Goal: Information Seeking & Learning: Compare options

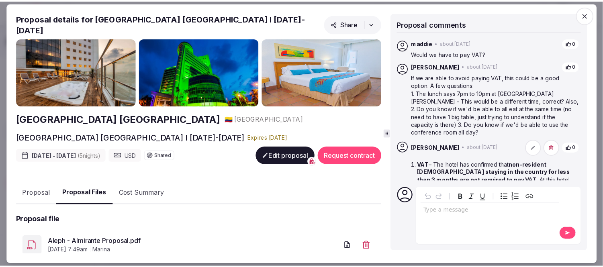
scroll to position [3, 0]
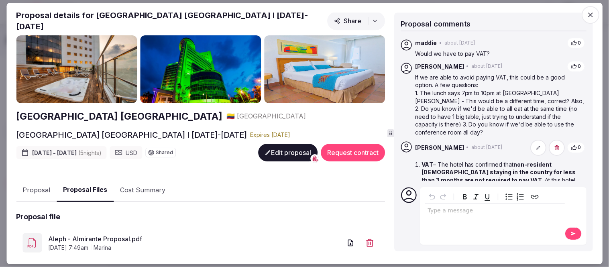
click at [592, 13] on icon "button" at bounding box center [590, 14] width 5 height 5
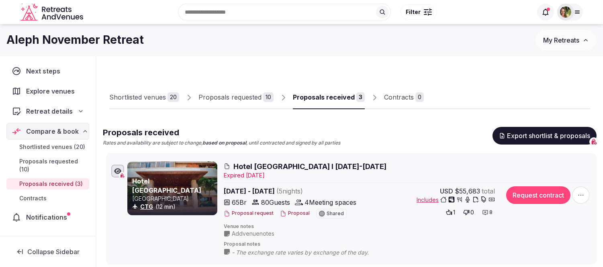
click at [568, 10] on img at bounding box center [565, 11] width 11 height 11
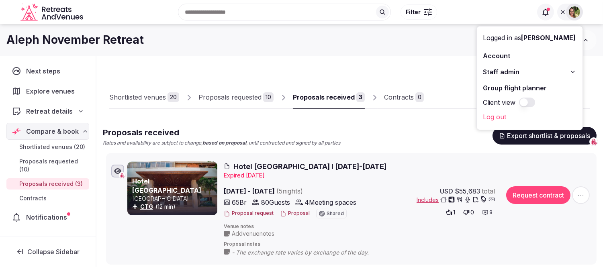
click at [420, 42] on div "Aleph November Retreat" at bounding box center [270, 40] width 529 height 16
click at [563, 14] on icon at bounding box center [562, 12] width 6 height 6
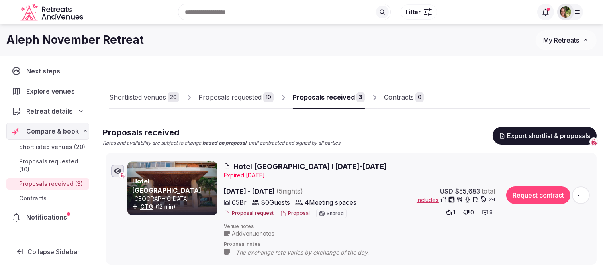
click at [573, 39] on span "My Retreats" at bounding box center [561, 40] width 36 height 8
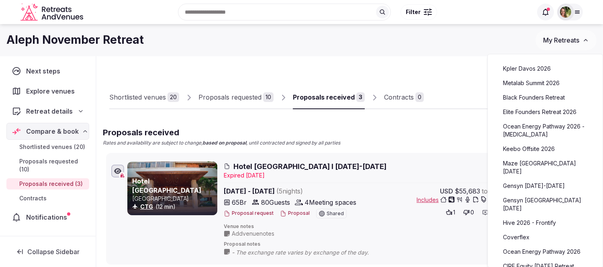
click at [542, 216] on link "Hive 2026 - Frontify" at bounding box center [545, 222] width 99 height 13
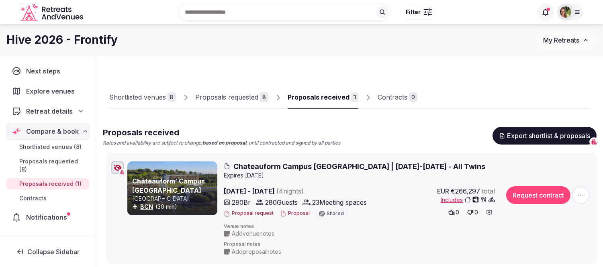
click at [555, 41] on span "My Retreats" at bounding box center [561, 40] width 36 height 8
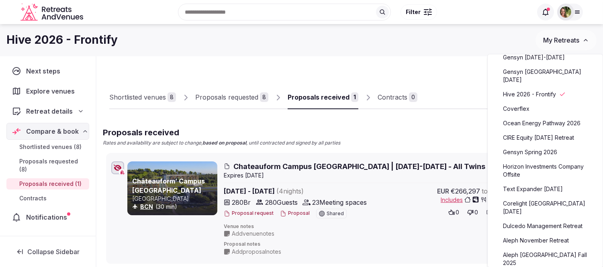
scroll to position [134, 0]
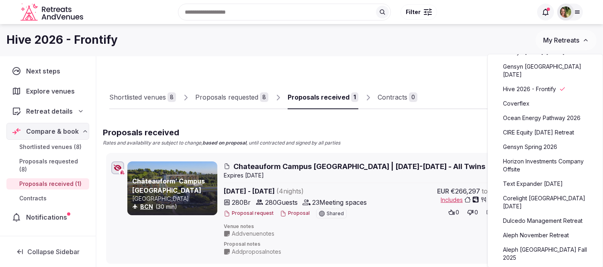
click at [551, 184] on link "Text Expander [DATE]" at bounding box center [545, 183] width 99 height 13
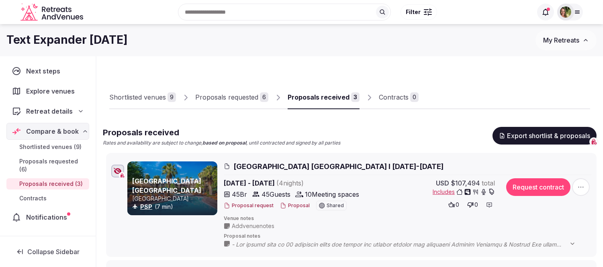
click at [565, 34] on button "My Retreats" at bounding box center [565, 40] width 61 height 20
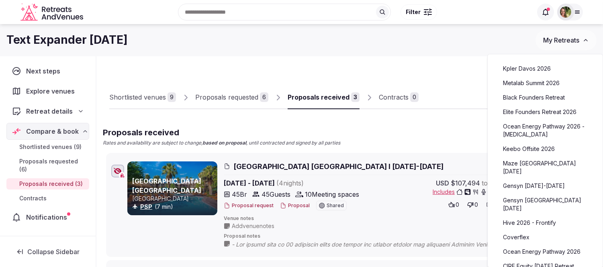
scroll to position [45, 0]
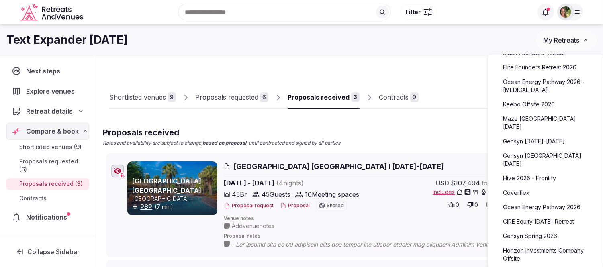
click at [530, 201] on link "Ocean Energy Pathway 2026" at bounding box center [545, 207] width 99 height 13
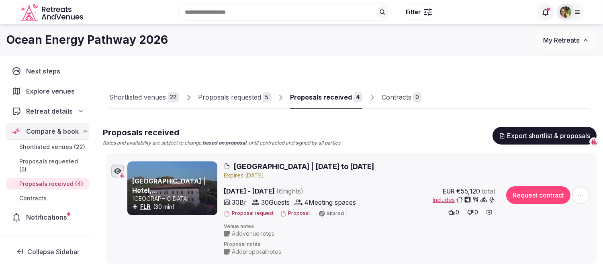
click at [308, 98] on div "Proposals received" at bounding box center [321, 97] width 62 height 10
click at [565, 41] on span "My Retreats" at bounding box center [561, 40] width 36 height 8
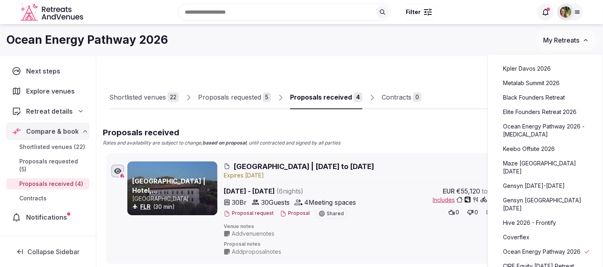
click at [547, 216] on link "Hive 2026 - Frontify" at bounding box center [545, 222] width 99 height 13
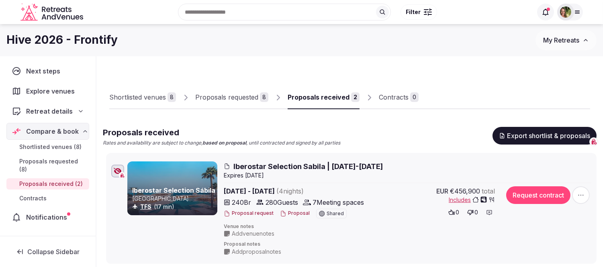
click at [289, 211] on button "Proposal" at bounding box center [295, 213] width 30 height 7
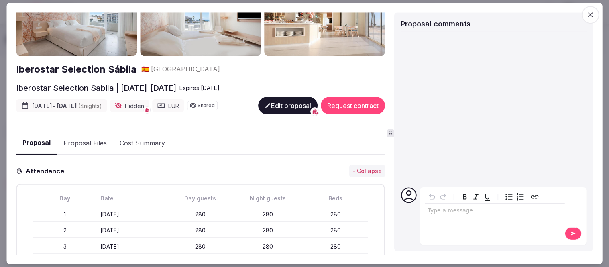
scroll to position [45, 0]
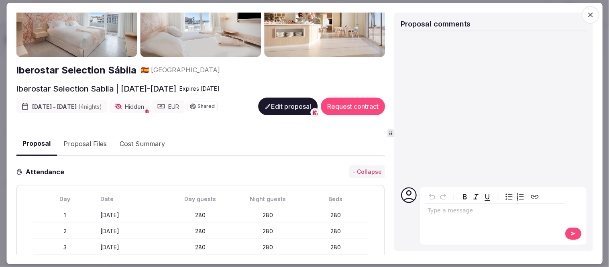
click at [91, 141] on button "Proposal Files" at bounding box center [85, 144] width 56 height 23
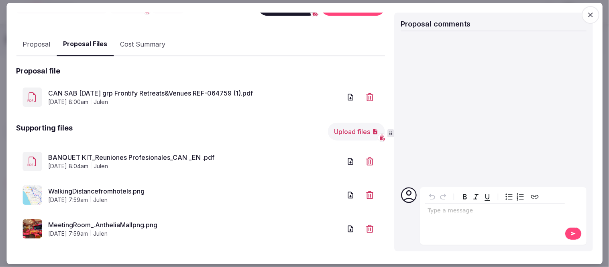
scroll to position [149, 0]
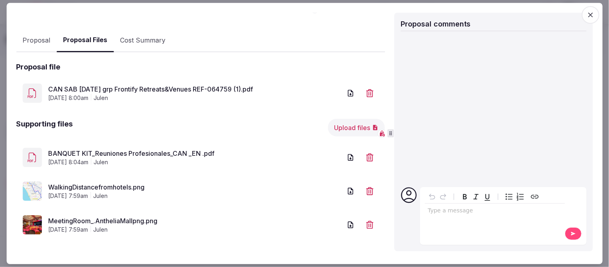
click at [118, 217] on link "MeetingRoom_.AntheliaMallpng.png" at bounding box center [195, 221] width 294 height 10
click at [149, 86] on link "CAN SAB August 2026 grp Frontify Retreats&Venues REF-064759 (1).pdf" at bounding box center [195, 89] width 294 height 10
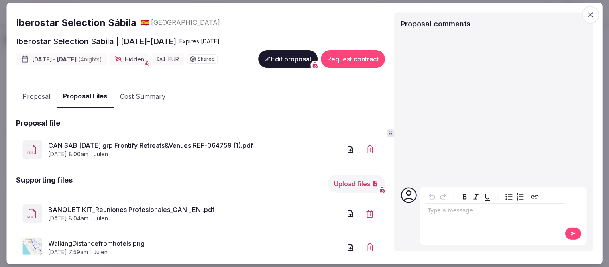
scroll to position [0, 0]
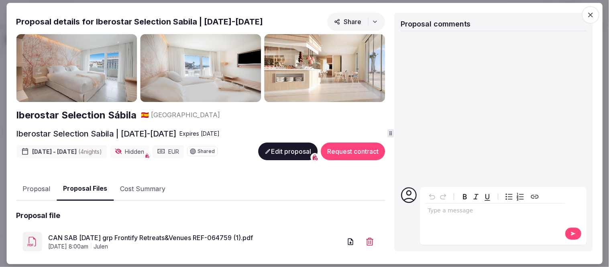
click at [591, 12] on icon "button" at bounding box center [591, 15] width 8 height 8
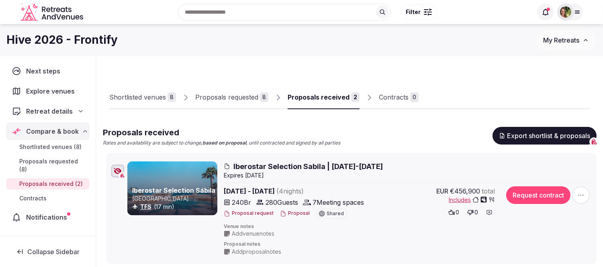
click at [293, 210] on button "Proposal" at bounding box center [295, 213] width 30 height 7
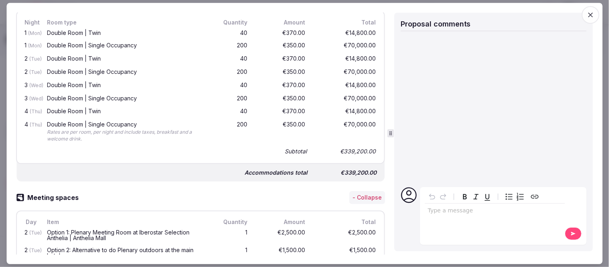
scroll to position [90, 0]
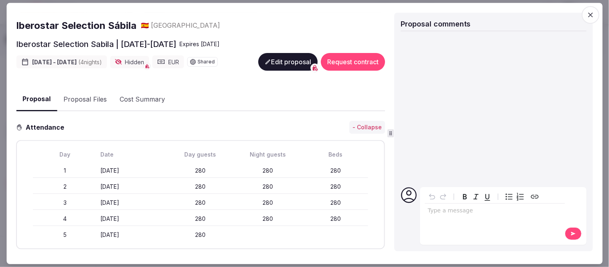
click at [87, 98] on button "Proposal Files" at bounding box center [85, 99] width 56 height 23
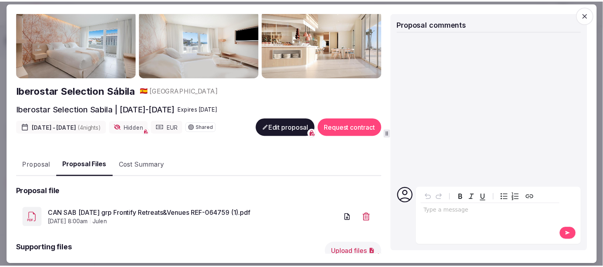
scroll to position [0, 0]
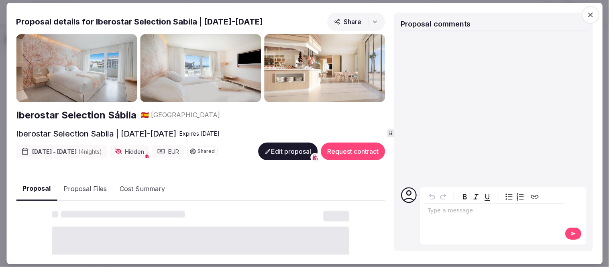
click at [36, 189] on button "Proposal" at bounding box center [36, 189] width 41 height 24
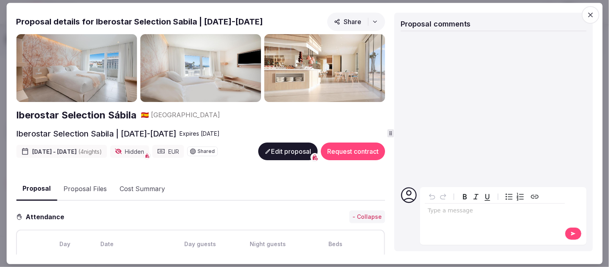
click at [593, 14] on icon "button" at bounding box center [591, 15] width 8 height 8
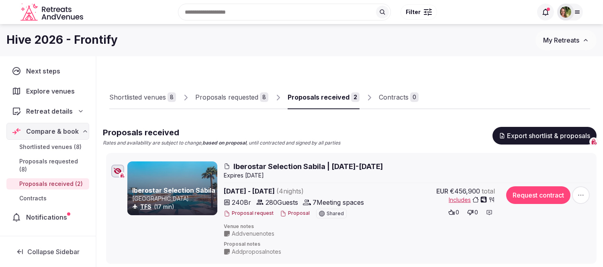
click at [118, 170] on icon "button" at bounding box center [118, 171] width 8 height 6
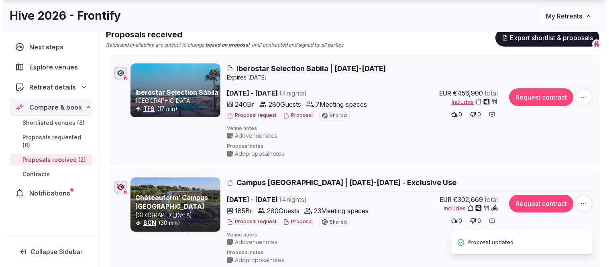
scroll to position [134, 0]
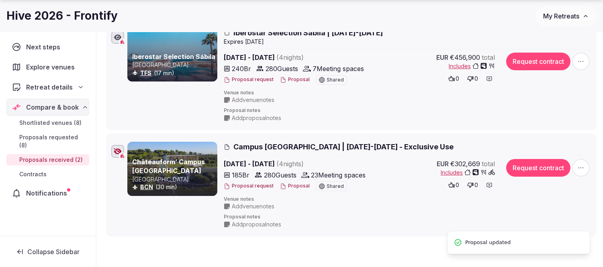
click at [114, 146] on div at bounding box center [117, 151] width 13 height 13
click at [296, 184] on button "Proposal" at bounding box center [295, 186] width 30 height 7
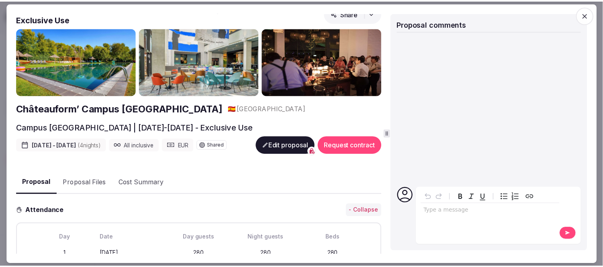
scroll to position [0, 0]
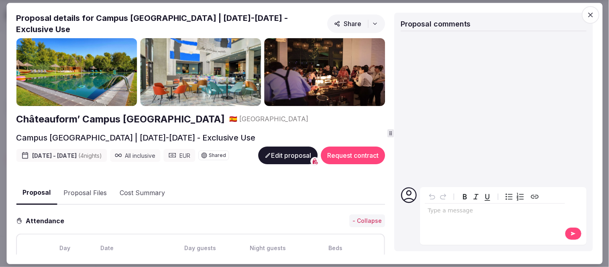
click at [592, 13] on icon "button" at bounding box center [590, 14] width 5 height 5
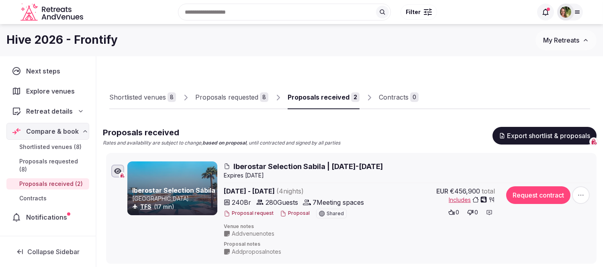
click at [295, 213] on button "Proposal" at bounding box center [295, 213] width 30 height 7
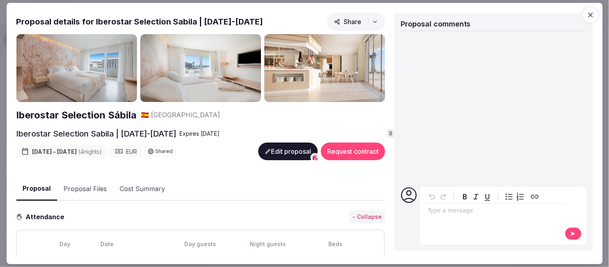
click at [591, 16] on icon "button" at bounding box center [591, 15] width 8 height 8
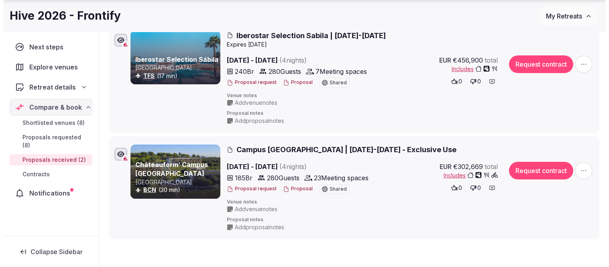
scroll to position [134, 0]
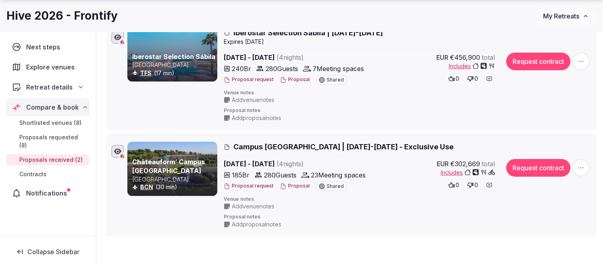
click at [294, 186] on button "Proposal" at bounding box center [295, 186] width 30 height 7
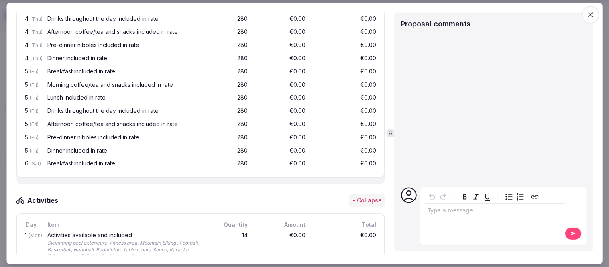
scroll to position [1146, 0]
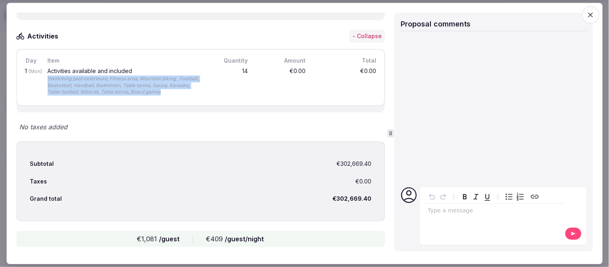
drag, startPoint x: 46, startPoint y: 71, endPoint x: 192, endPoint y: 88, distance: 146.8
click at [192, 88] on div "Activities available and included Swimming pool extérieure, Fitness area, Mount…" at bounding box center [125, 82] width 159 height 31
copy div "Swimming pool extérieure, Fitness area, Mountain biking , Football, Basketball,…"
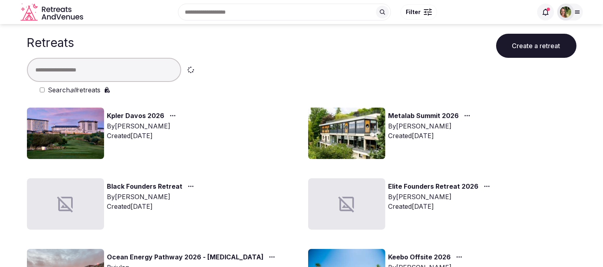
click at [101, 67] on input "text" at bounding box center [104, 70] width 154 height 24
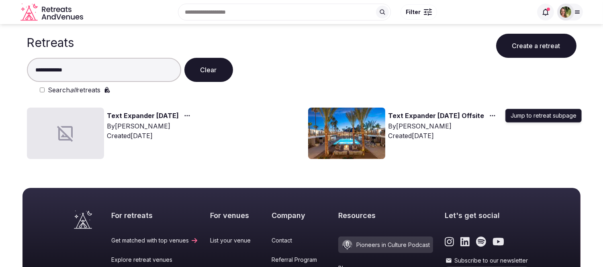
type input "**********"
click at [496, 114] on icon "button" at bounding box center [492, 115] width 6 height 6
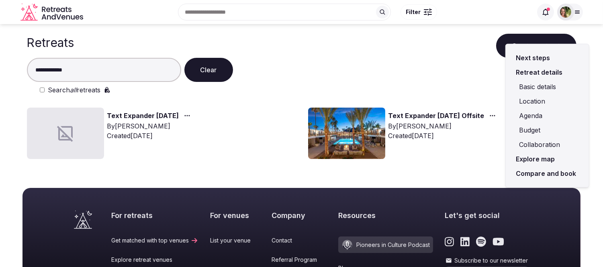
click at [532, 171] on link "Compare and book" at bounding box center [547, 173] width 70 height 14
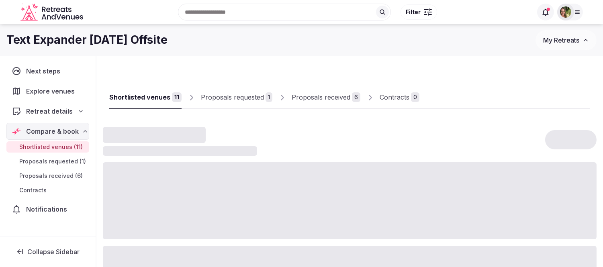
click at [314, 100] on div "Proposals received" at bounding box center [321, 97] width 59 height 10
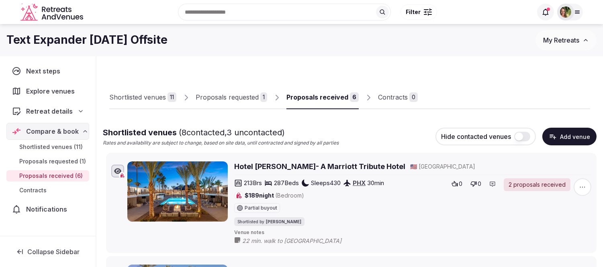
click at [314, 100] on div "Proposals received" at bounding box center [317, 97] width 62 height 10
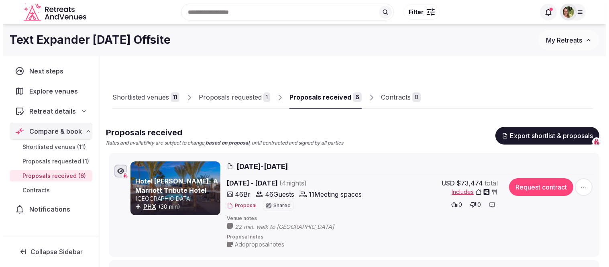
scroll to position [0, 0]
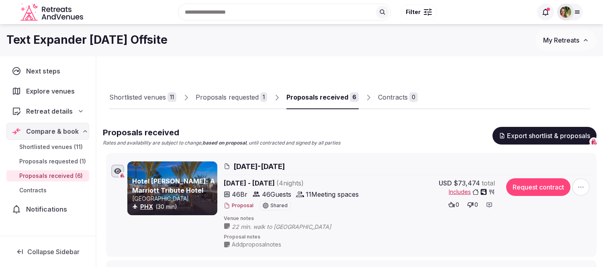
click at [243, 206] on button "Proposal" at bounding box center [239, 205] width 30 height 7
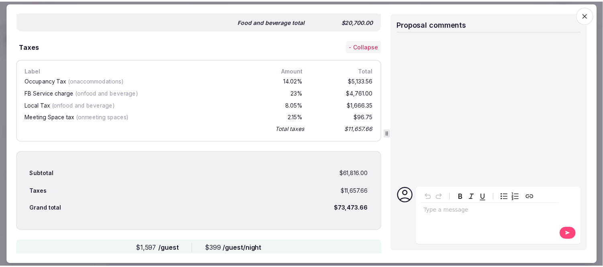
scroll to position [998, 0]
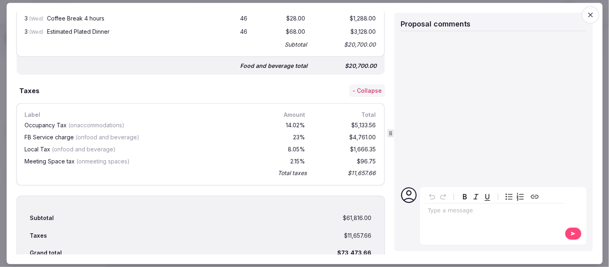
click at [592, 12] on icon "button" at bounding box center [591, 15] width 8 height 8
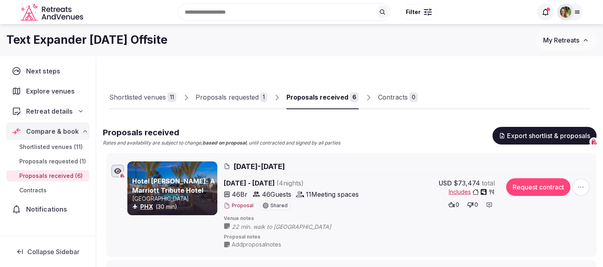
click at [567, 43] on span "My Retreats" at bounding box center [561, 40] width 36 height 8
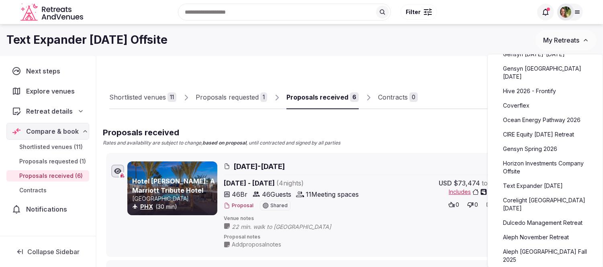
scroll to position [134, 0]
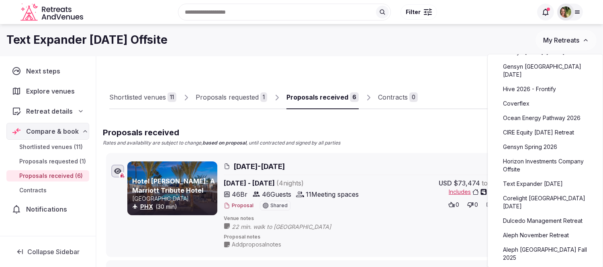
click at [545, 185] on link "Text Expander [DATE]" at bounding box center [545, 183] width 99 height 13
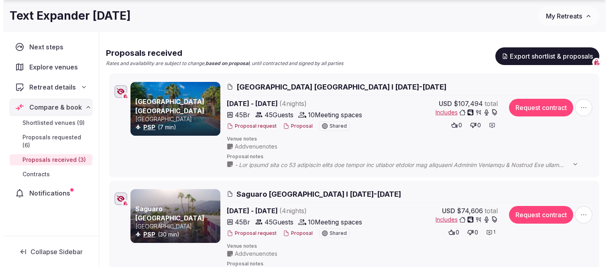
scroll to position [134, 0]
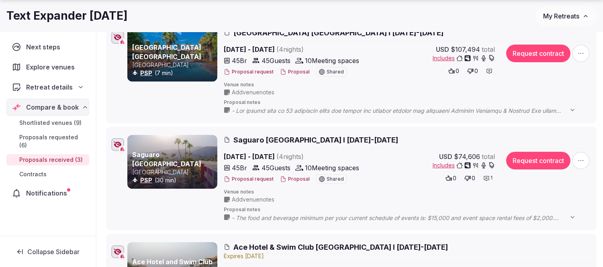
click at [292, 177] on button "Proposal" at bounding box center [295, 179] width 30 height 7
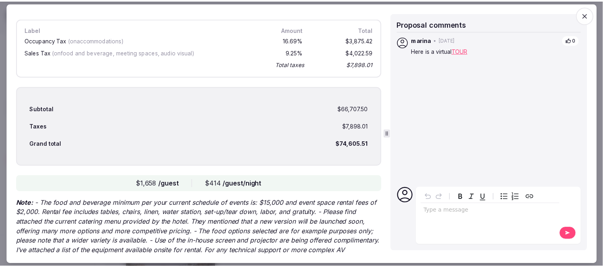
scroll to position [2271, 0]
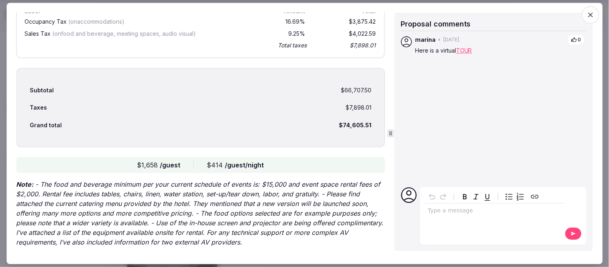
click at [592, 14] on icon "button" at bounding box center [590, 14] width 5 height 5
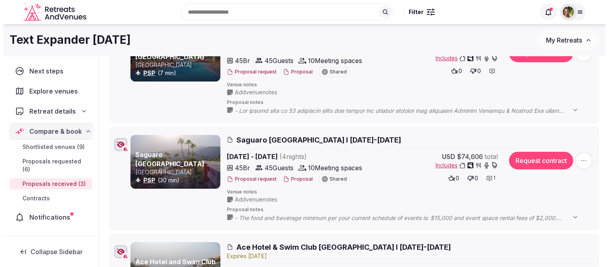
scroll to position [45, 0]
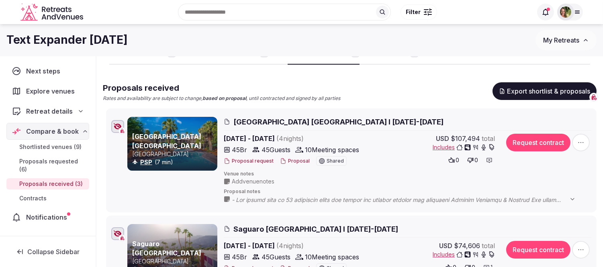
click at [290, 159] on button "Proposal" at bounding box center [295, 161] width 30 height 7
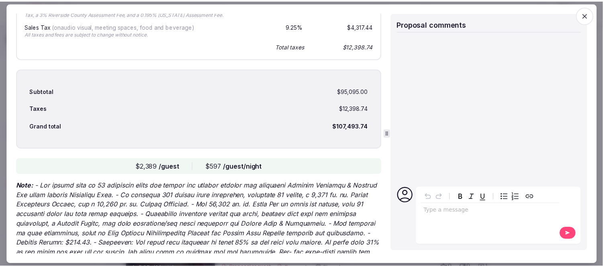
scroll to position [2320, 0]
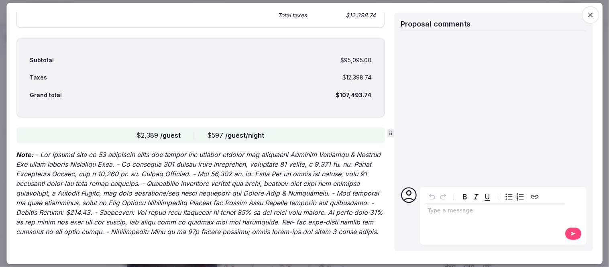
click at [589, 12] on icon "button" at bounding box center [590, 14] width 5 height 5
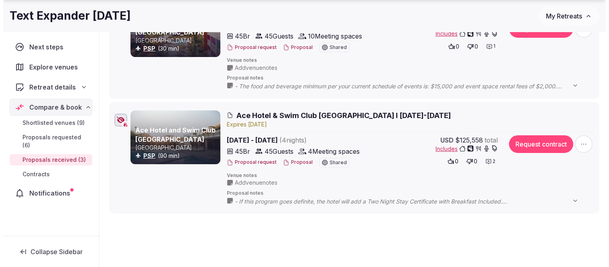
scroll to position [267, 0]
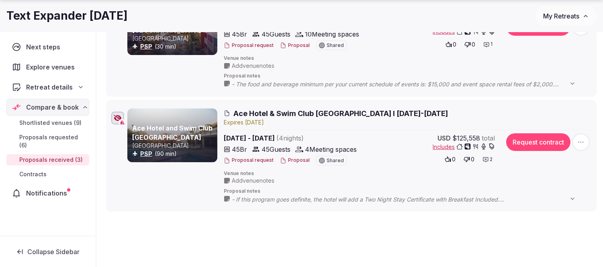
click at [292, 156] on div "Proposal request Proposal Shared" at bounding box center [294, 161] width 141 height 10
click at [296, 159] on button "Proposal" at bounding box center [295, 160] width 30 height 7
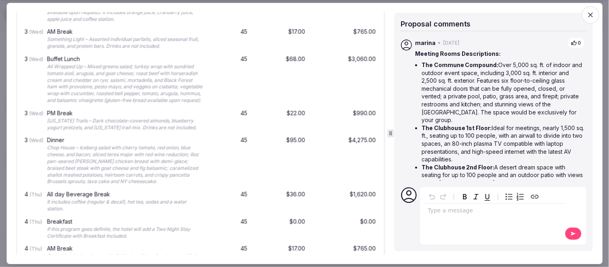
scroll to position [1246, 0]
